Goal: Task Accomplishment & Management: Use online tool/utility

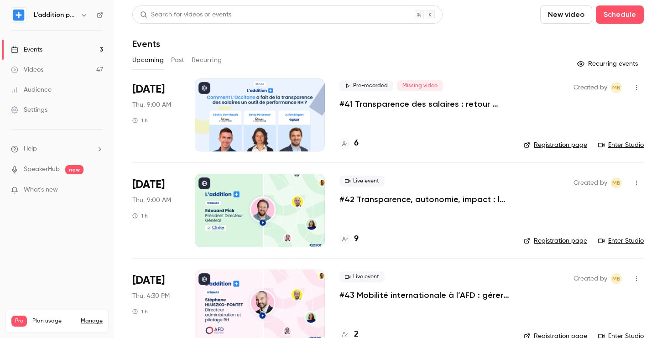
scroll to position [21, 0]
click at [377, 107] on p "#41 Transparence des salaires : retour d'expérience de L'Occitane" at bounding box center [425, 104] width 170 height 11
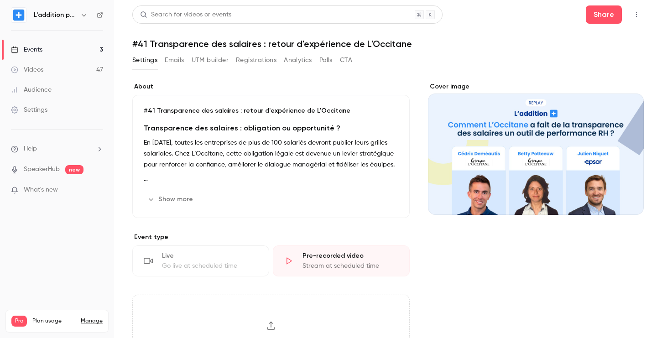
click at [220, 60] on button "UTM builder" at bounding box center [210, 60] width 37 height 15
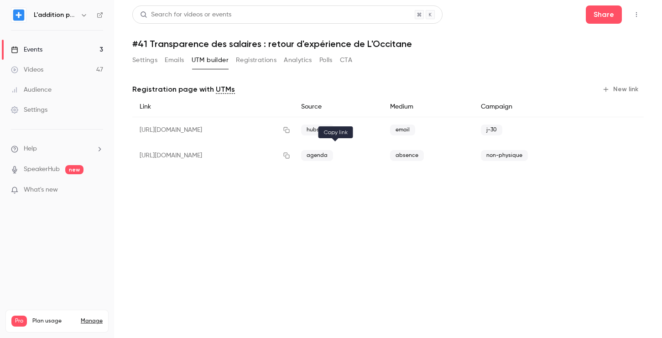
click at [294, 150] on button "button" at bounding box center [286, 155] width 15 height 15
